Goal: Download file/media

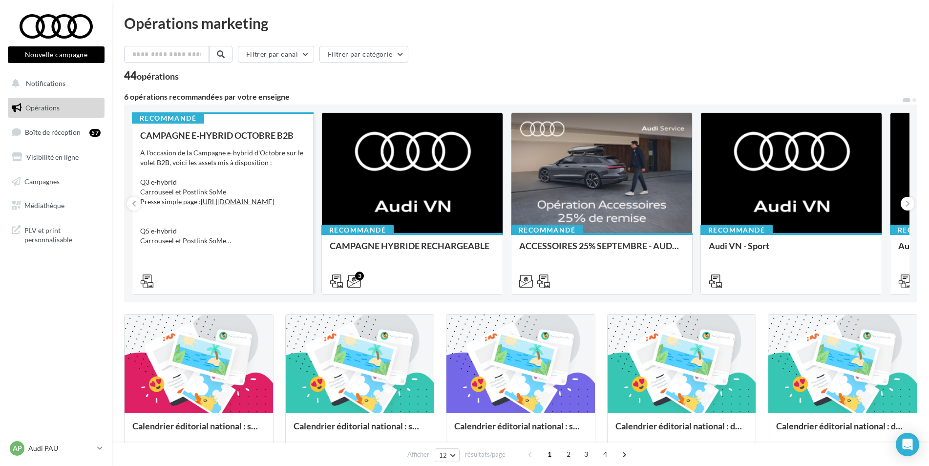
click at [218, 154] on div "A l'occasion de la Campagne e-hybrid d'Octobre sur le volet B2B, voici les asse…" at bounding box center [222, 197] width 165 height 98
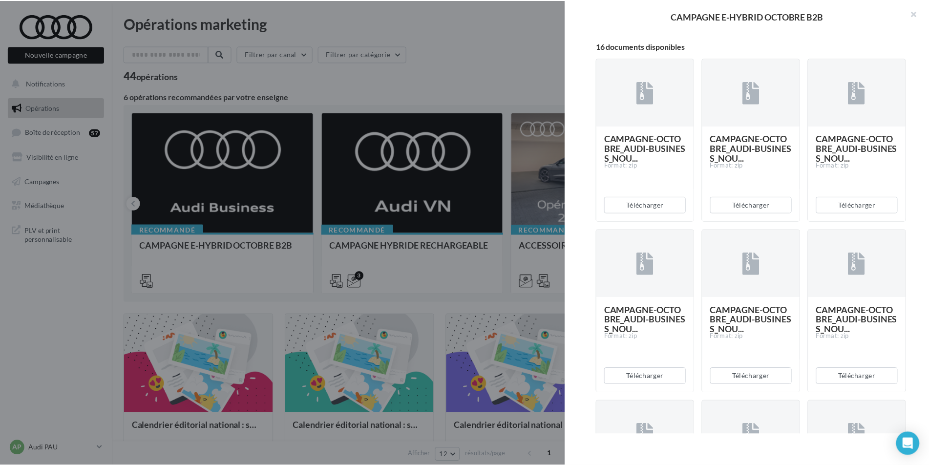
scroll to position [223, 0]
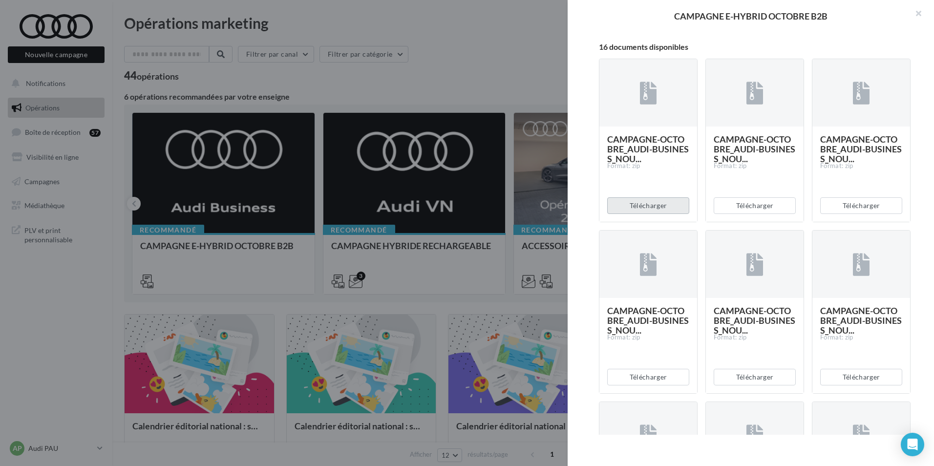
click at [644, 214] on button "Télécharger" at bounding box center [648, 205] width 82 height 17
click at [372, 95] on div at bounding box center [467, 233] width 934 height 466
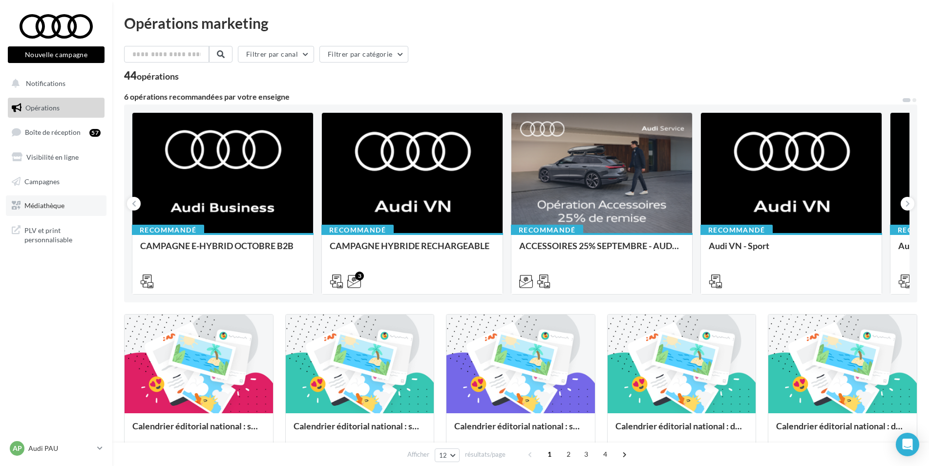
click at [59, 202] on span "Médiathèque" at bounding box center [44, 205] width 40 height 8
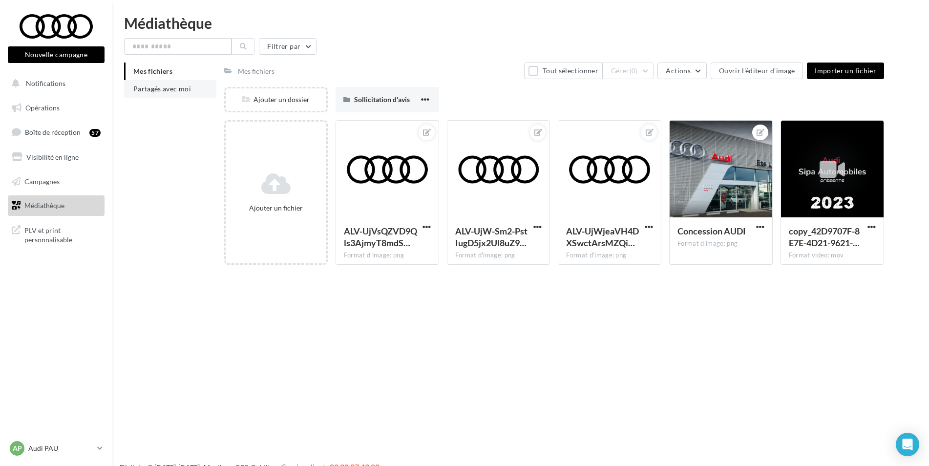
click at [174, 84] on li "Partagés avec moi" at bounding box center [170, 89] width 92 height 18
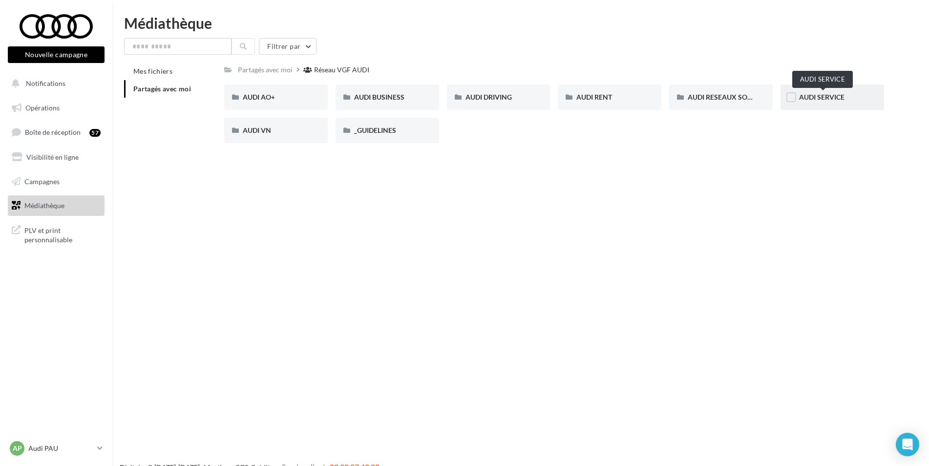
click at [830, 97] on span "AUDI SERVICE" at bounding box center [821, 97] width 45 height 8
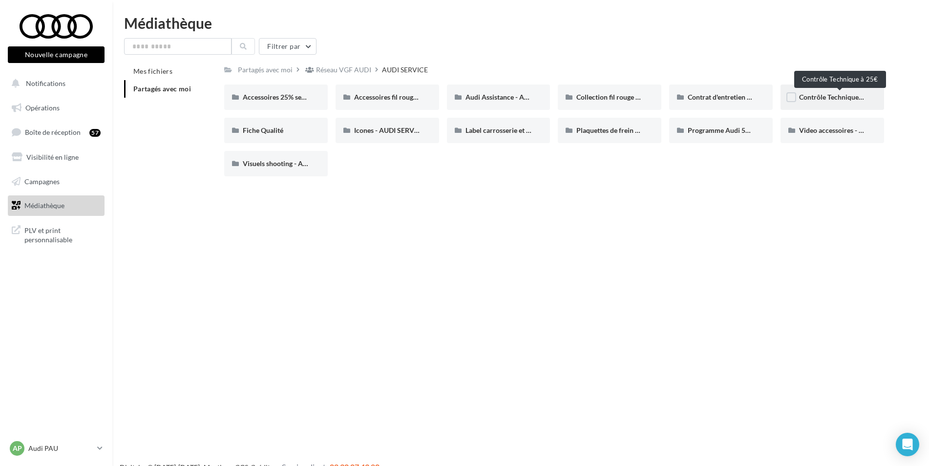
click at [816, 101] on span "Contrôle Technique à 25€" at bounding box center [838, 97] width 78 height 8
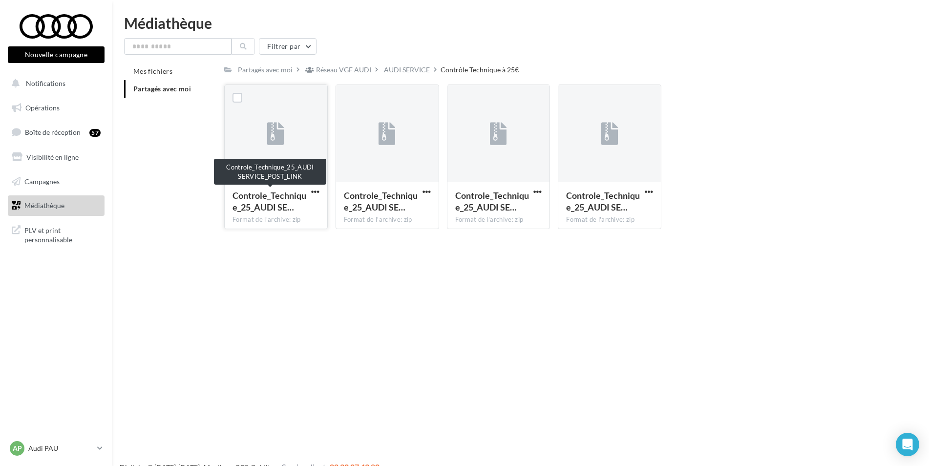
click at [307, 191] on div "Controle_Technique_25_AUDI SE…" at bounding box center [270, 201] width 75 height 23
click at [316, 190] on span "button" at bounding box center [315, 192] width 8 height 8
click at [300, 207] on button "Télécharger" at bounding box center [273, 210] width 98 height 25
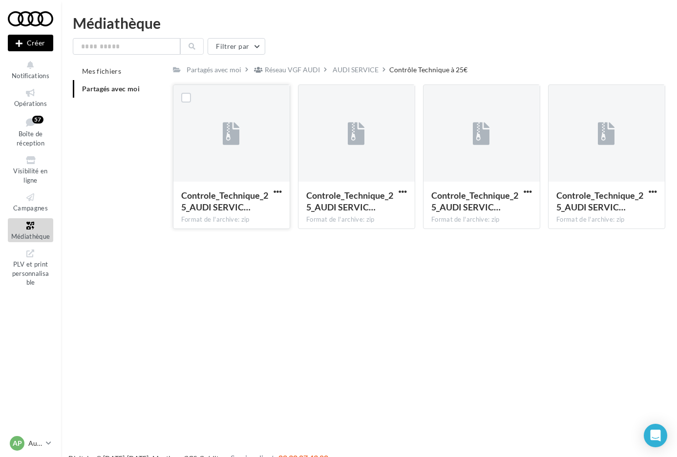
click at [173, 425] on div "Nouvelle campagne Créer Notifications Opérations Boîte de réception 57 Visibili…" at bounding box center [338, 244] width 677 height 457
